Goal: Transaction & Acquisition: Purchase product/service

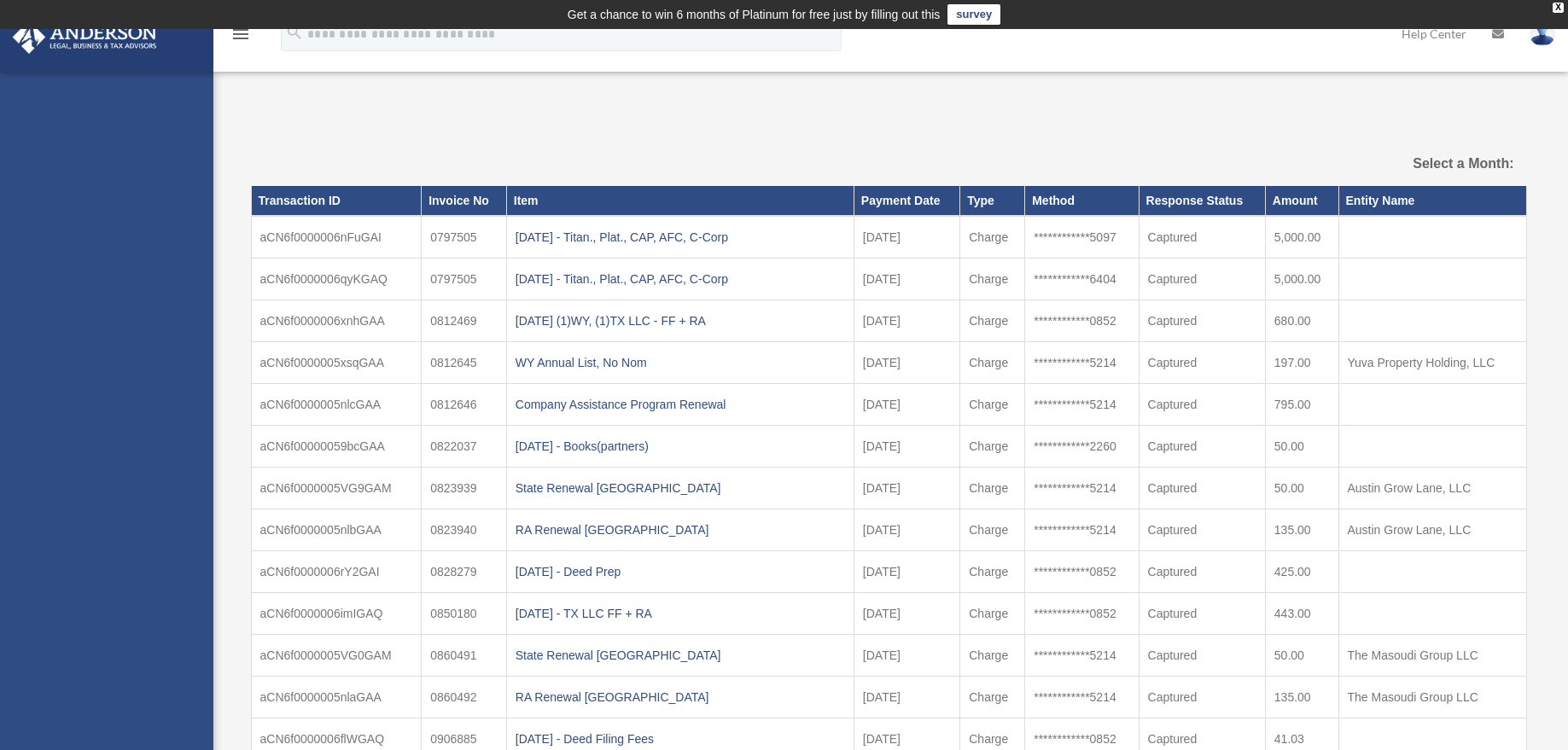
select select
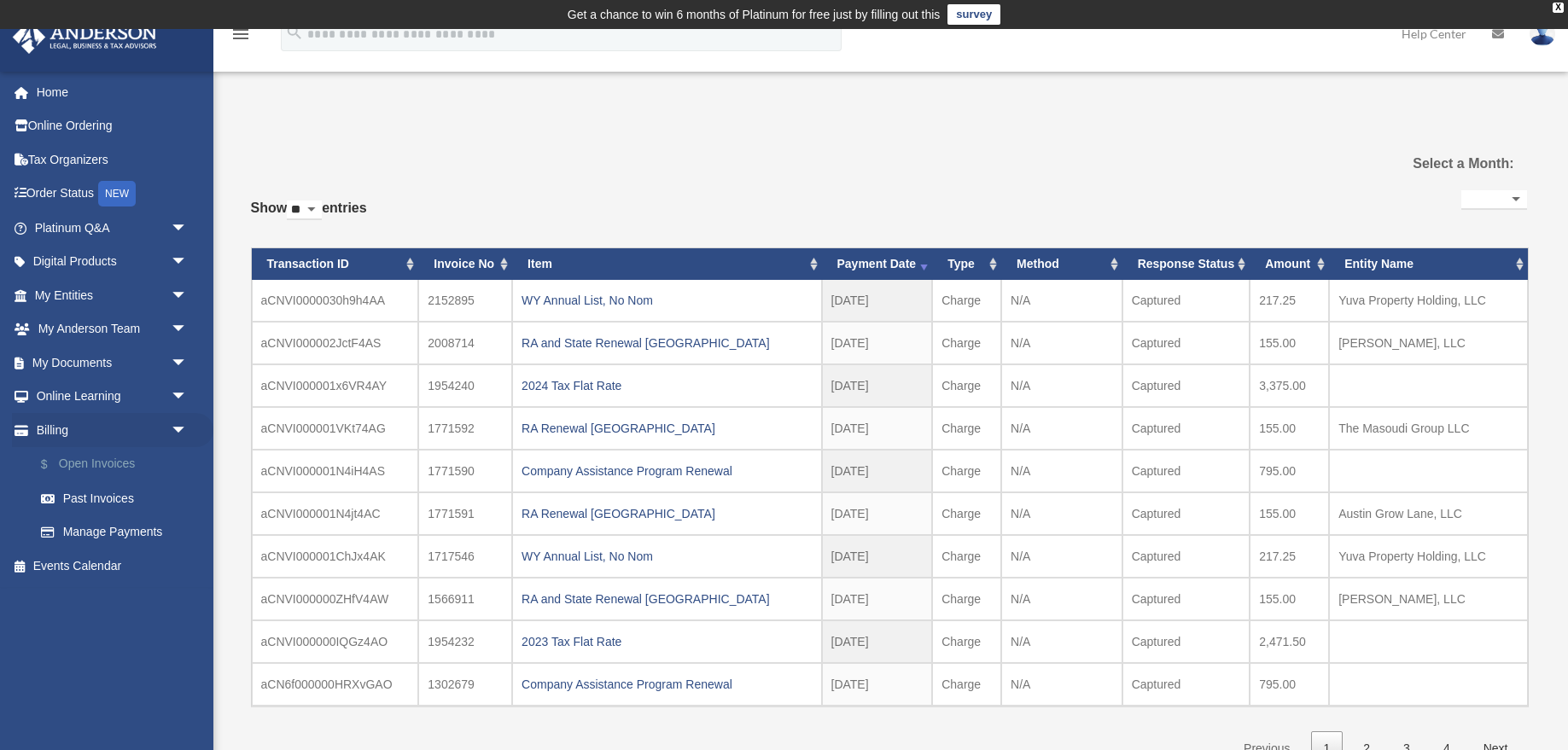
click at [95, 464] on link "$ Open Invoices" at bounding box center [119, 465] width 190 height 35
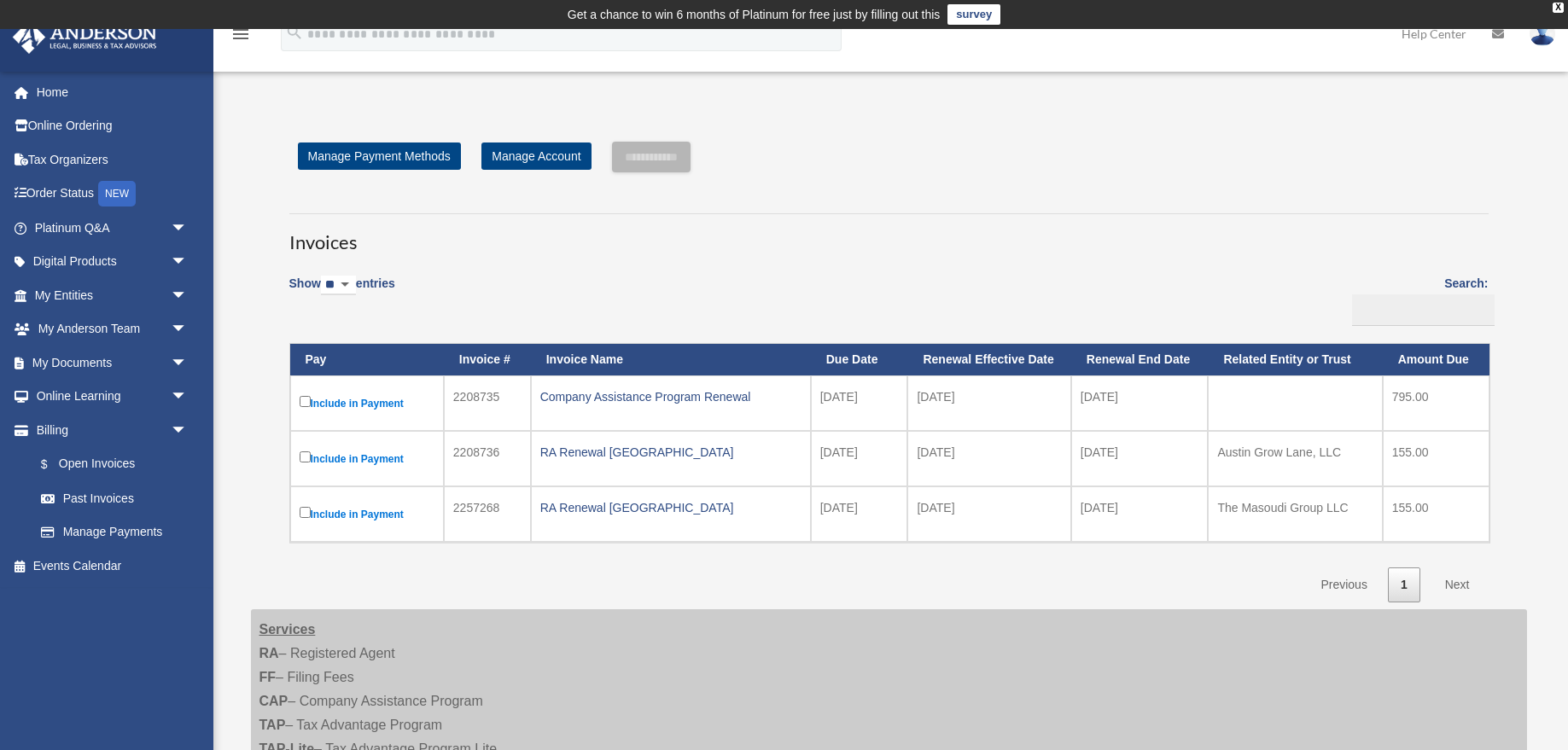
drag, startPoint x: 821, startPoint y: 397, endPoint x: 895, endPoint y: 396, distance: 74.0
click at [895, 397] on td "[DATE]" at bounding box center [860, 403] width 97 height 55
drag, startPoint x: 821, startPoint y: 454, endPoint x: 878, endPoint y: 453, distance: 57.0
click at [878, 453] on td "[DATE]" at bounding box center [860, 458] width 97 height 55
click at [854, 509] on td "[DATE]" at bounding box center [860, 514] width 97 height 55
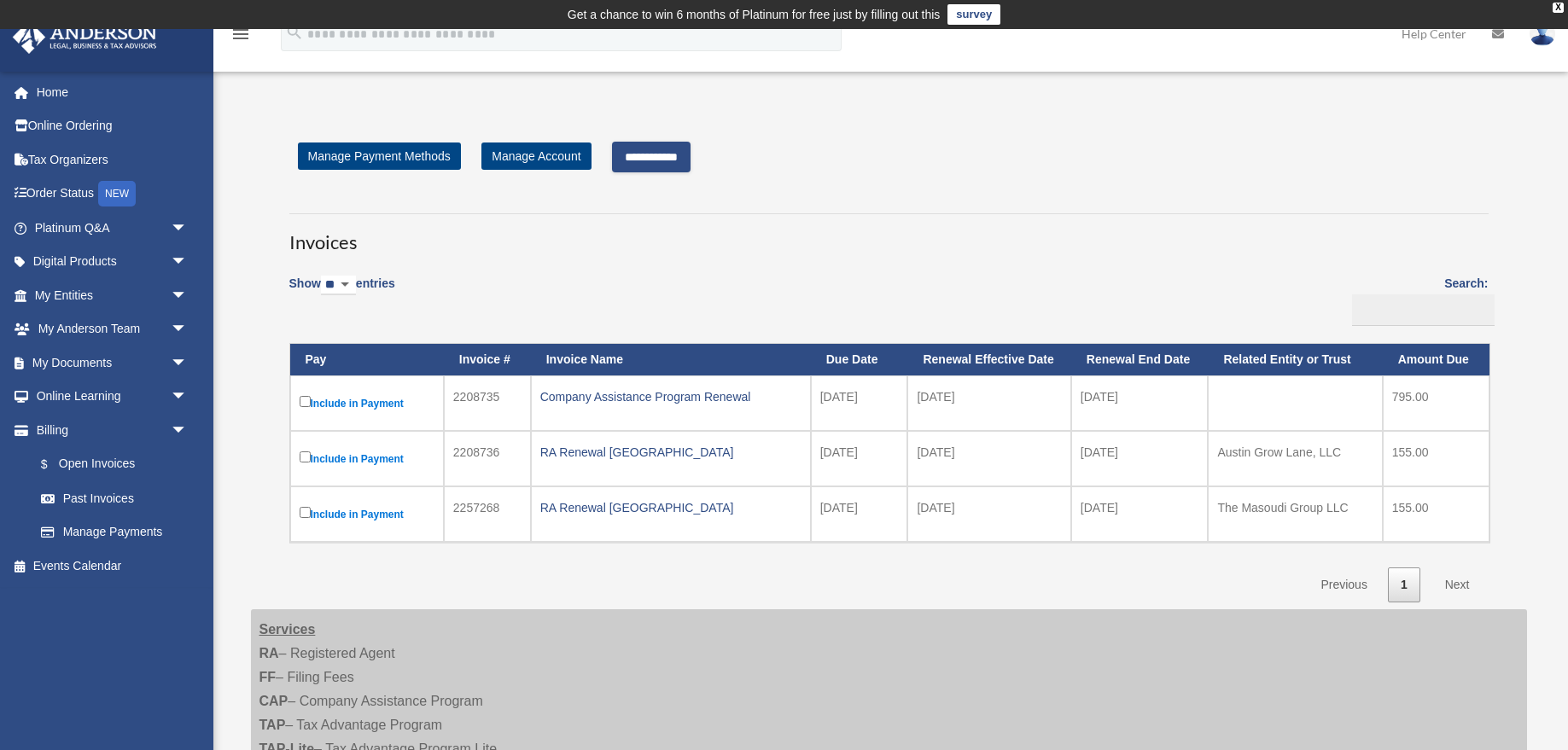
click at [671, 153] on input "**********" at bounding box center [651, 157] width 78 height 31
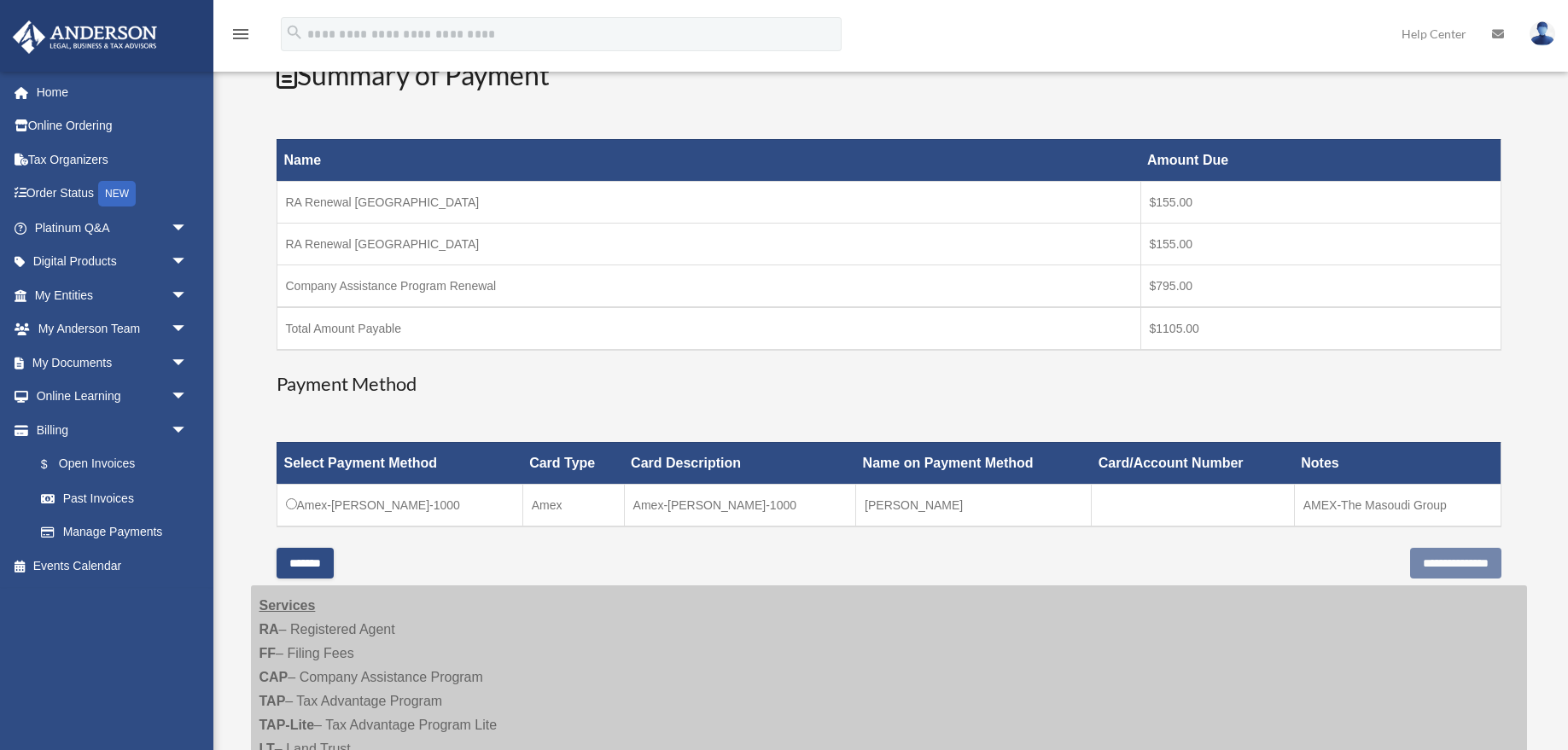
scroll to position [257, 0]
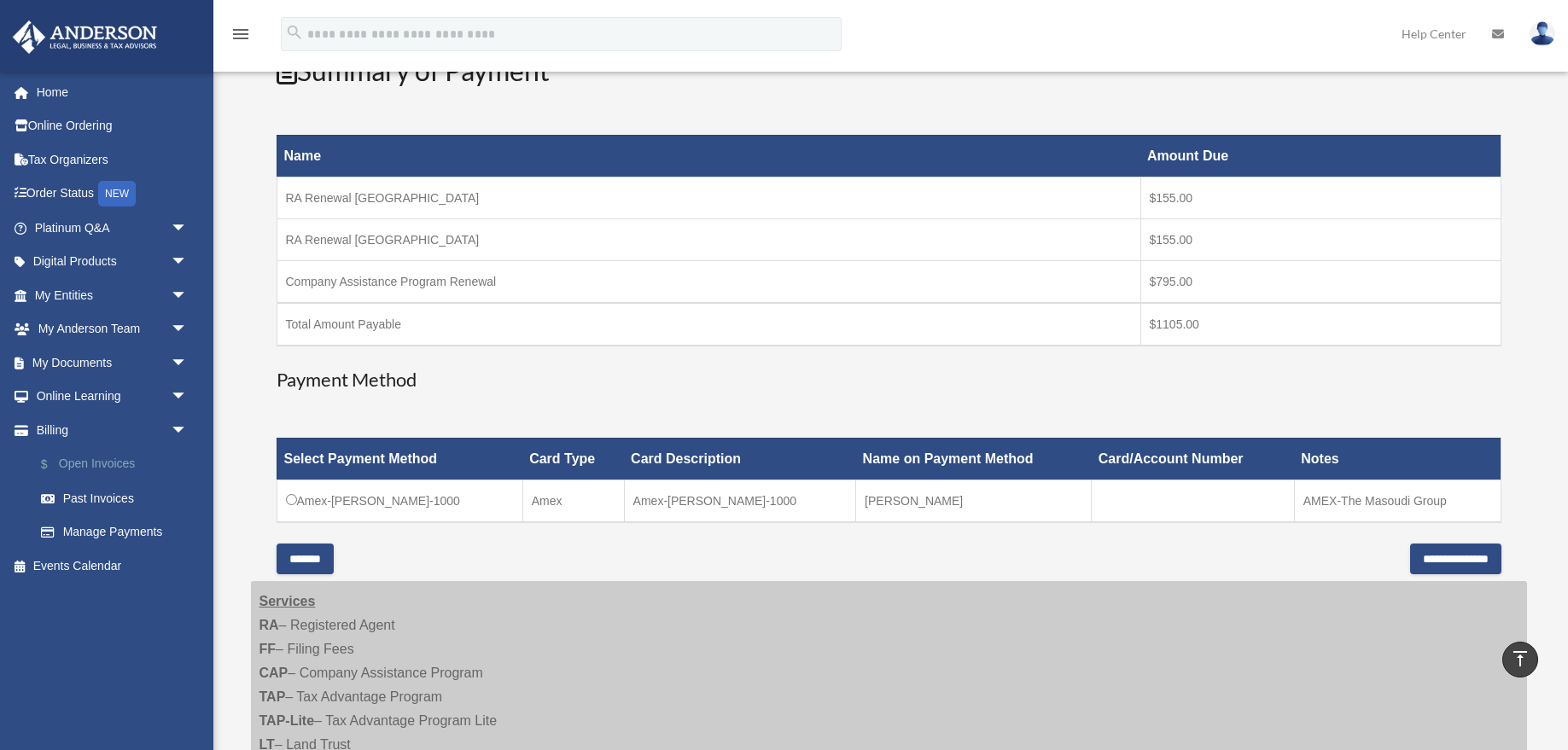
click at [73, 462] on link "$ Open Invoices" at bounding box center [119, 465] width 190 height 35
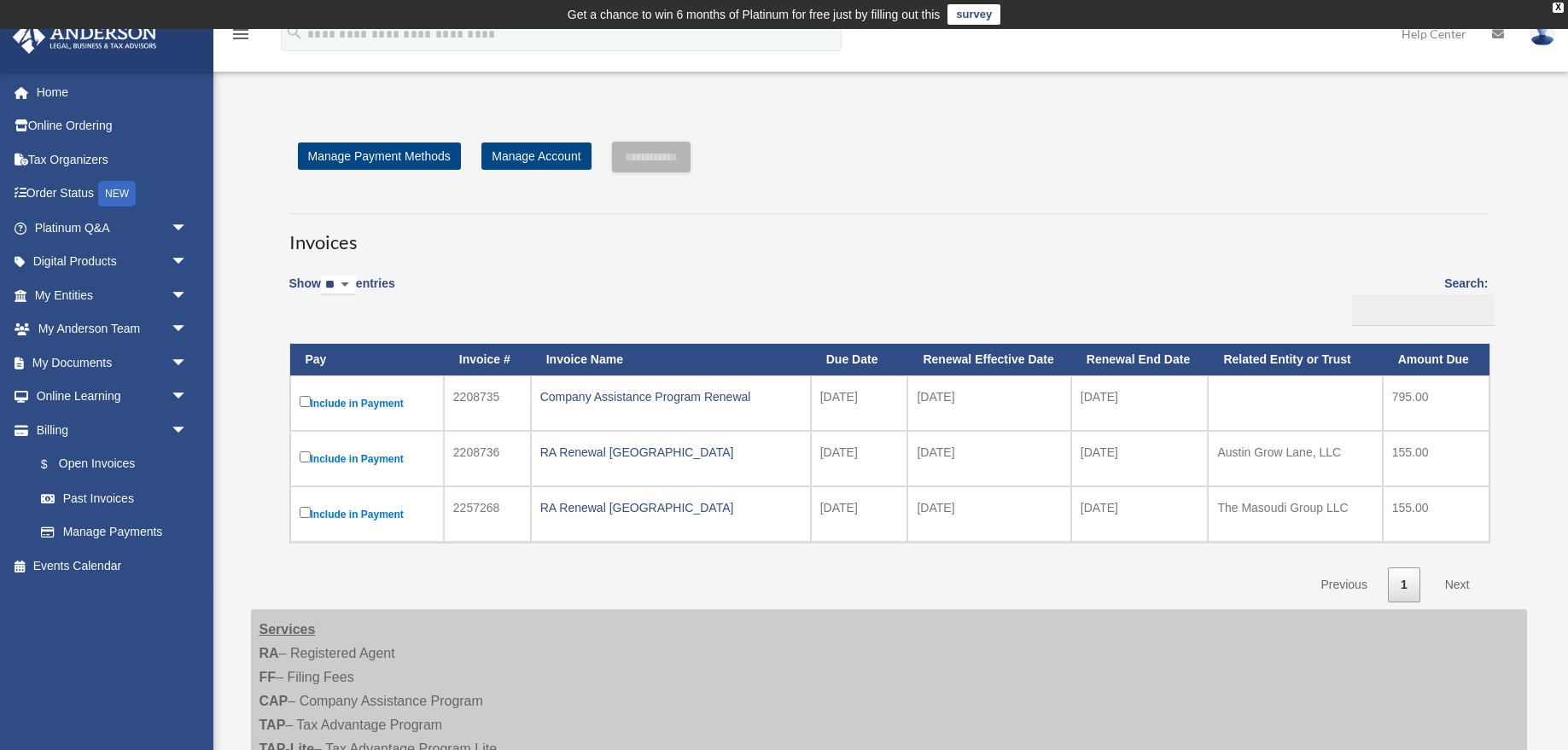
click at [298, 397] on td "Include in Payment" at bounding box center [367, 403] width 154 height 55
click at [664, 153] on input "**********" at bounding box center [651, 157] width 78 height 31
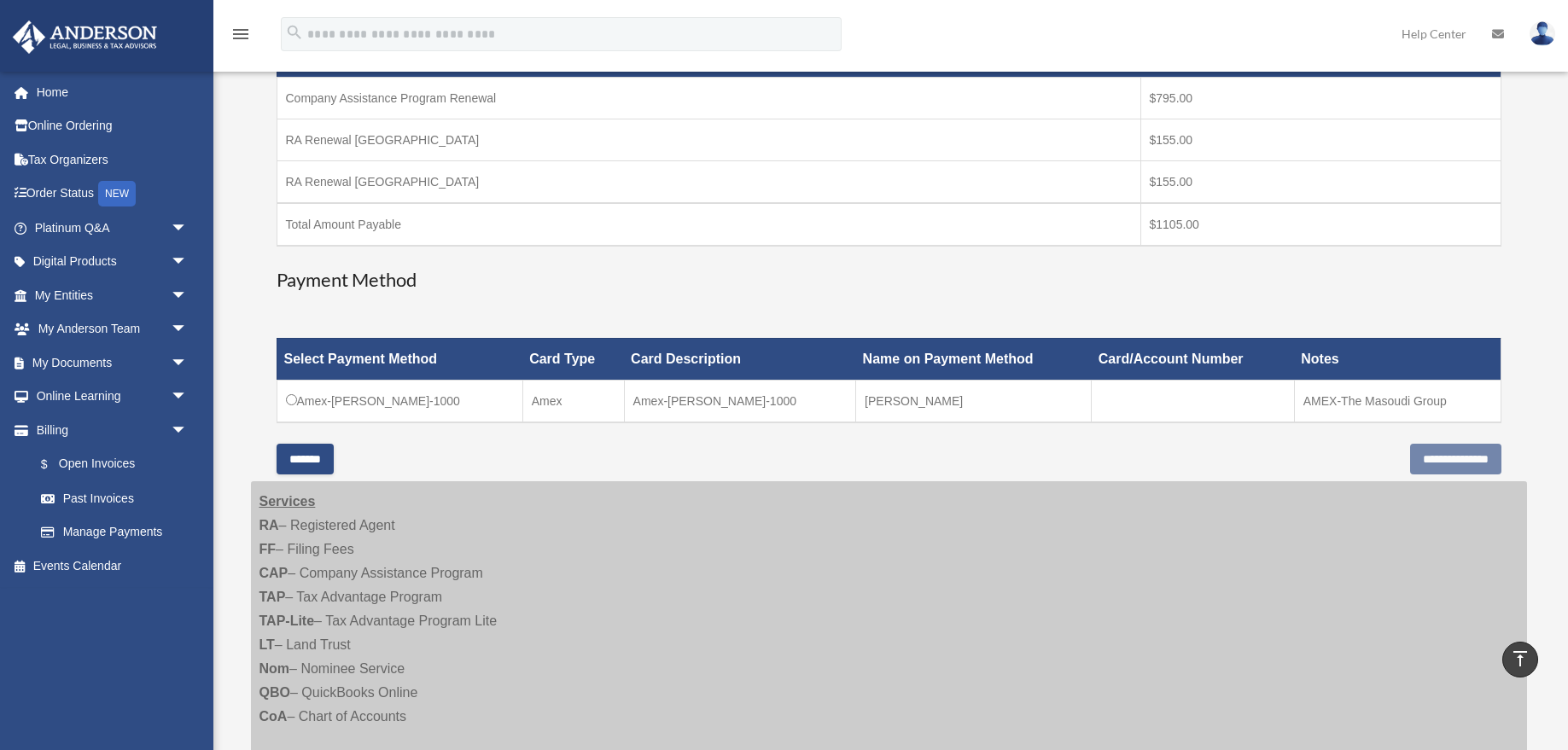
scroll to position [358, 0]
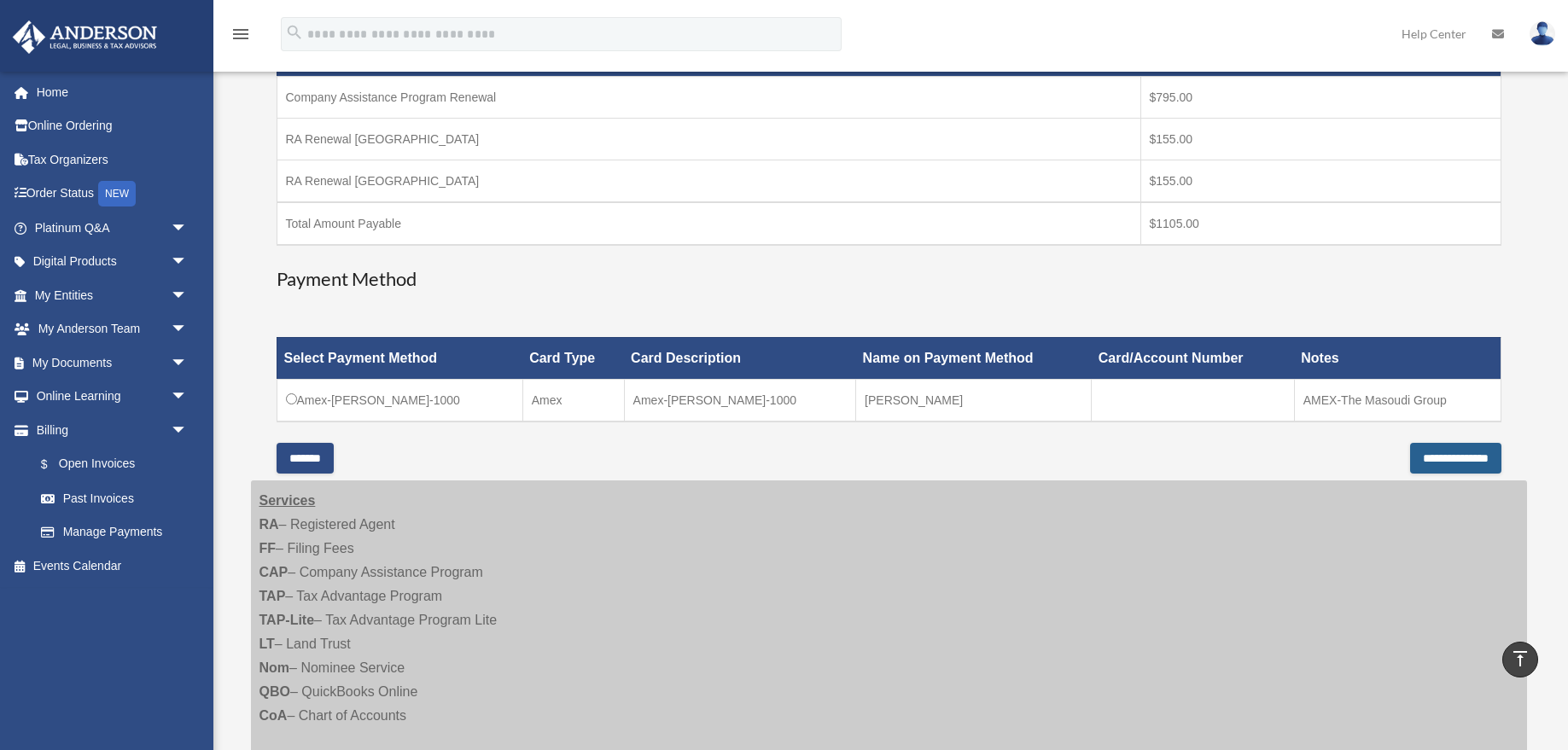
click at [1422, 449] on input "**********" at bounding box center [1456, 458] width 91 height 31
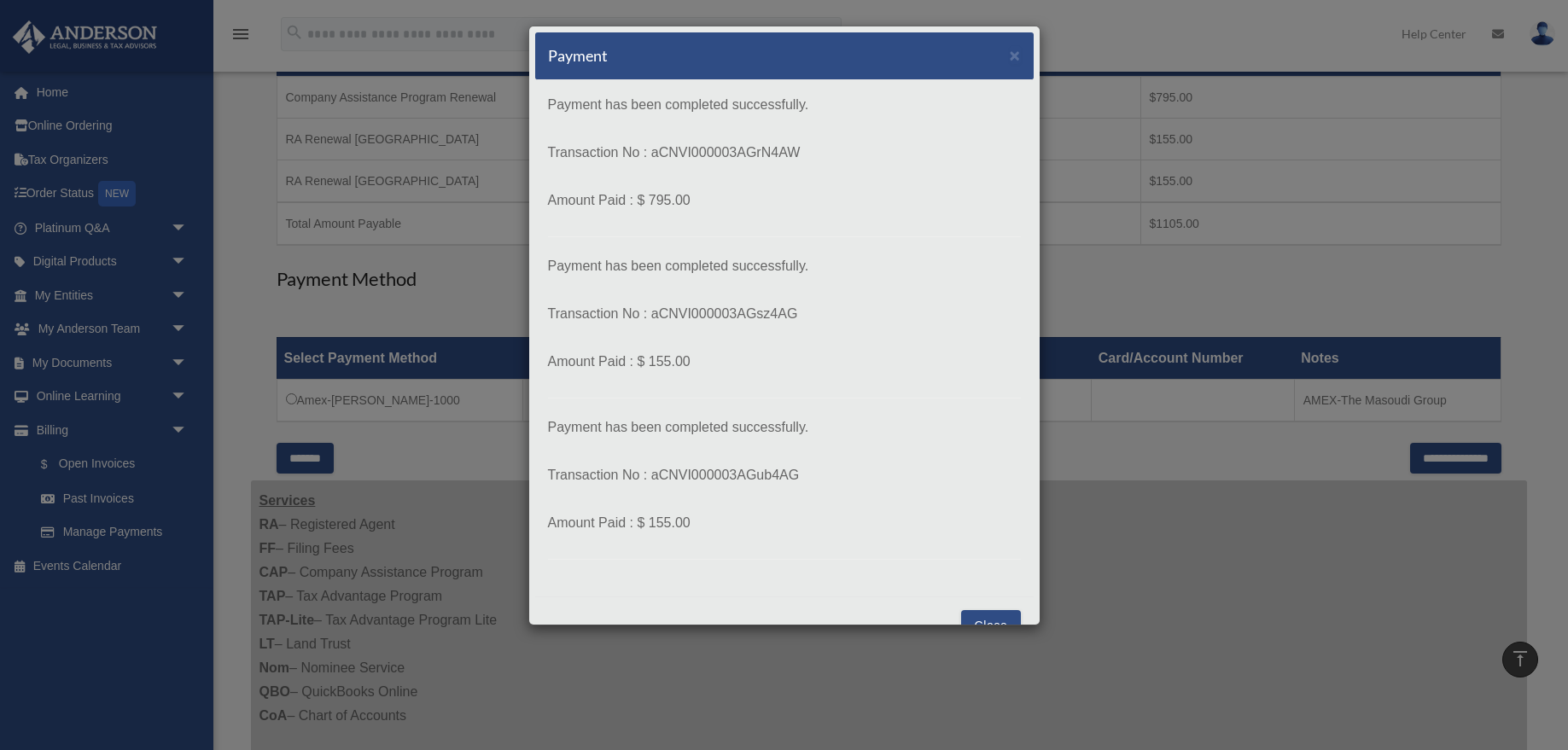
scroll to position [35, 0]
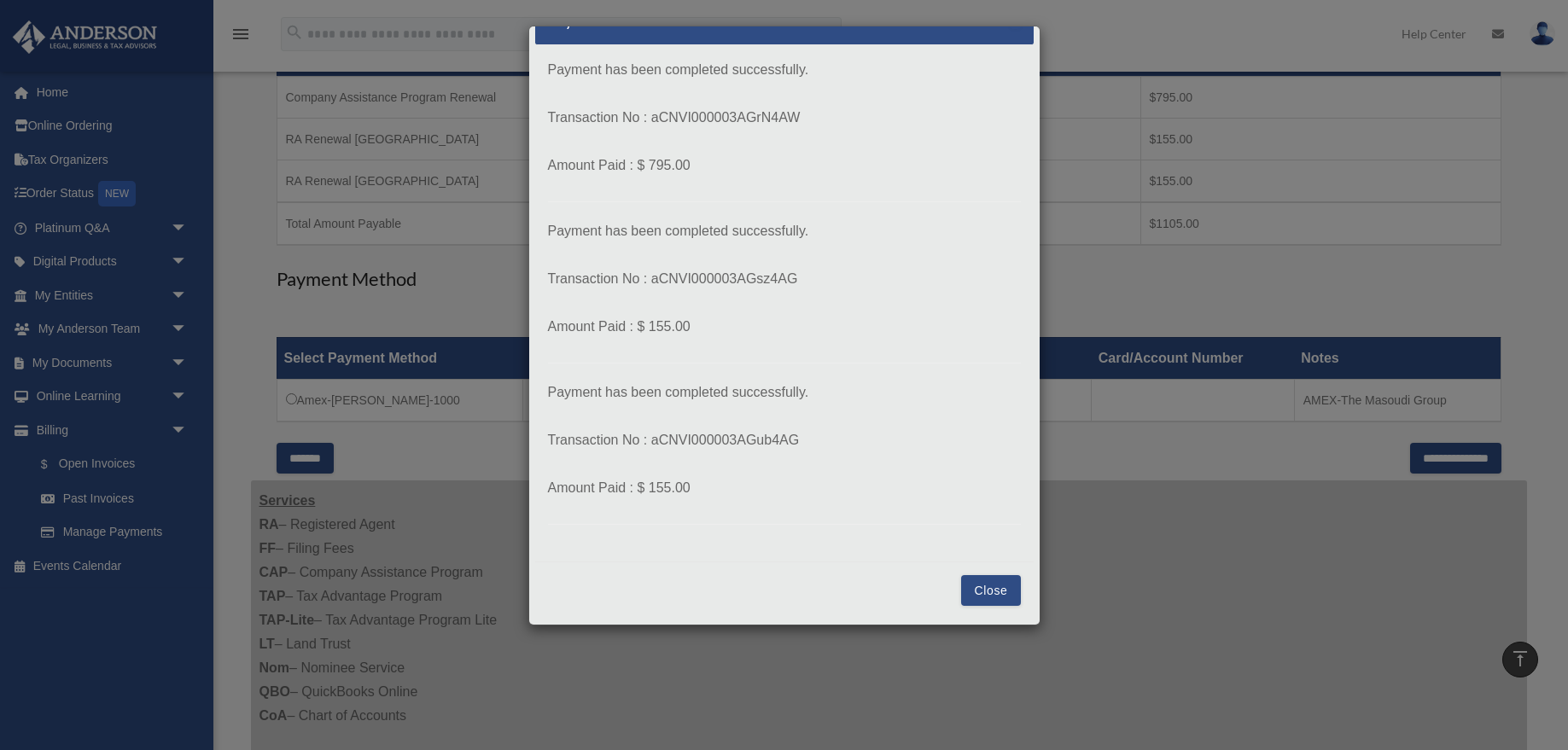
click at [995, 579] on button "Close" at bounding box center [990, 591] width 59 height 31
